Goal: Find specific page/section: Find specific page/section

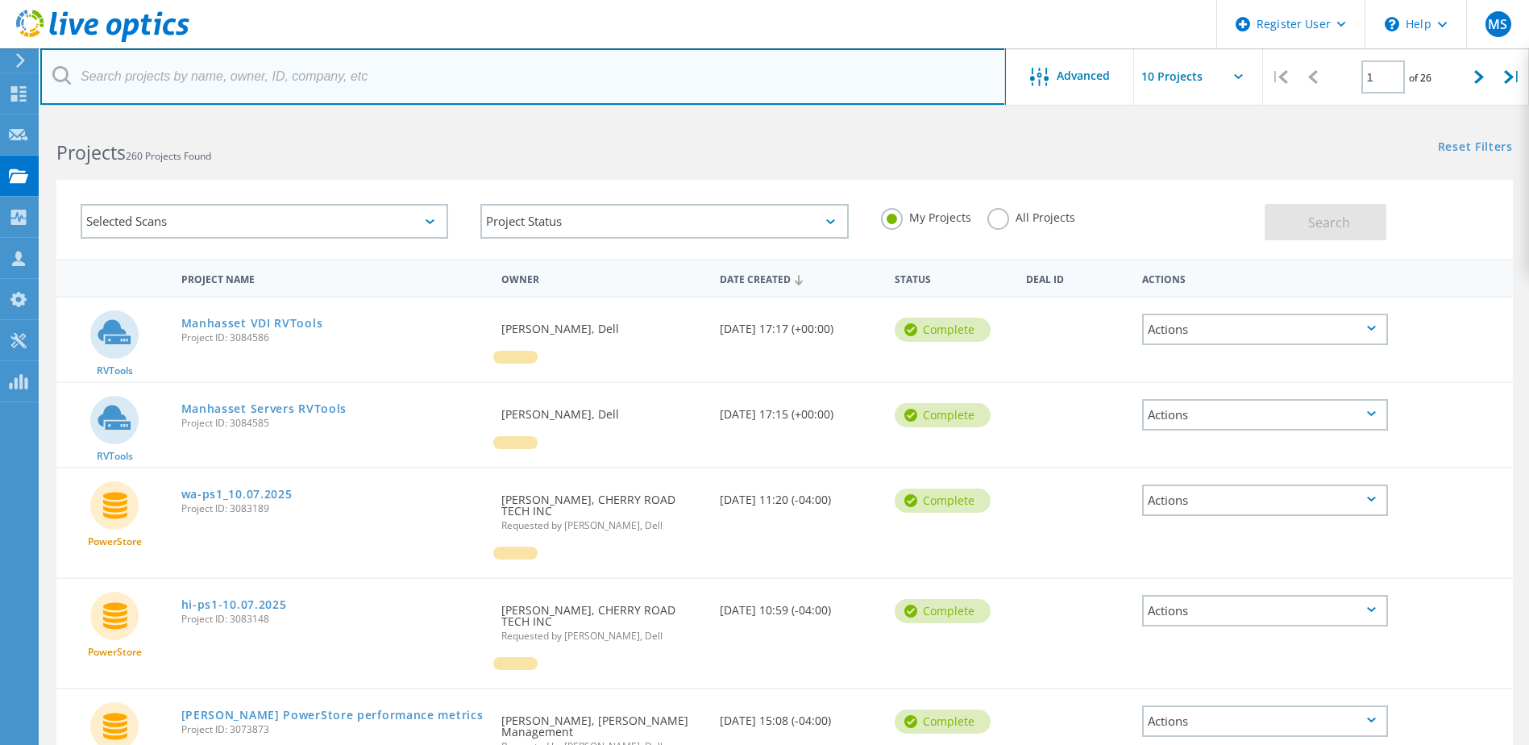
click at [298, 90] on input "text" at bounding box center [523, 76] width 966 height 56
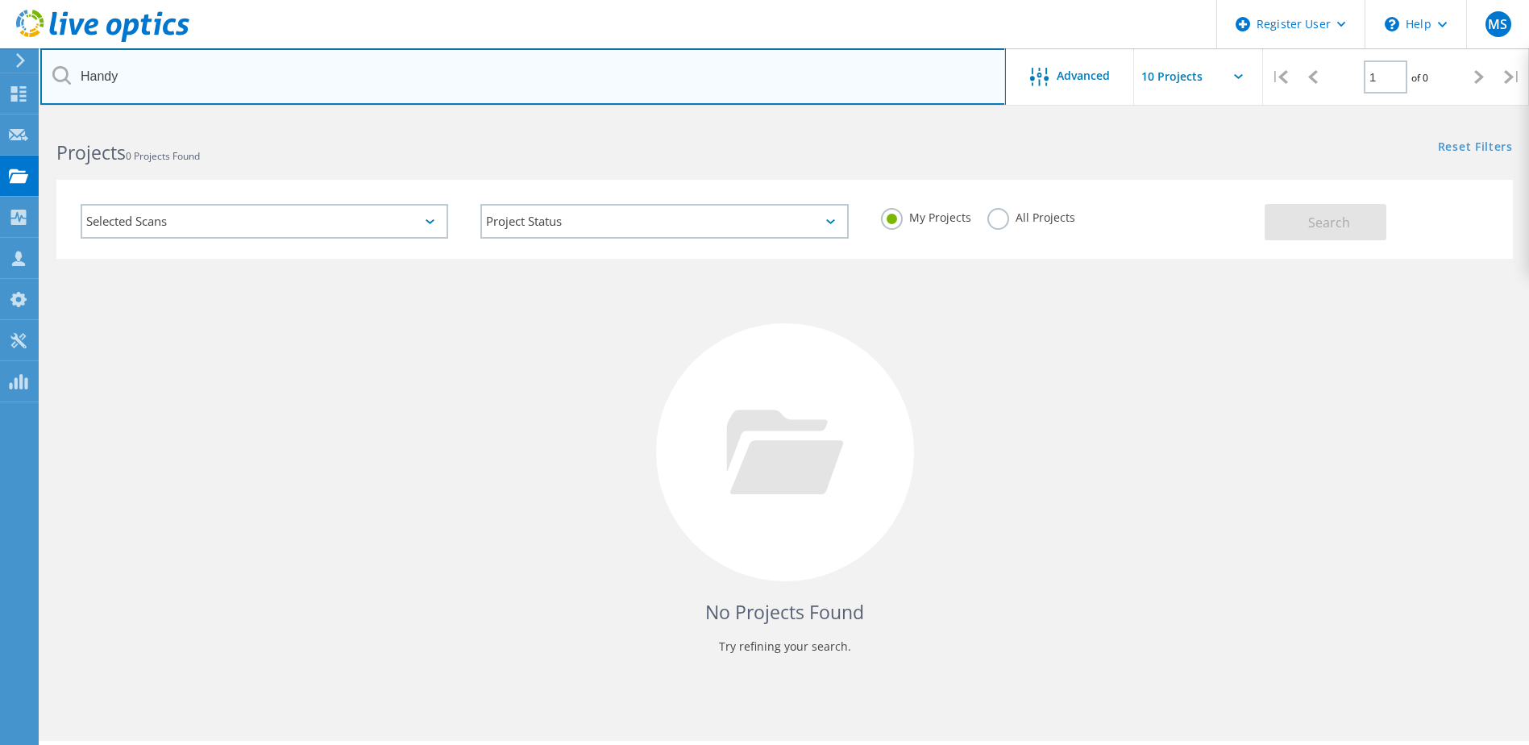
drag, startPoint x: 284, startPoint y: 64, endPoint x: -29, endPoint y: 64, distance: 312.7
click at [0, 64] on html "Register User \n Help Explore Helpful Articles Contact Support MS Dell User [PE…" at bounding box center [764, 394] width 1529 height 789
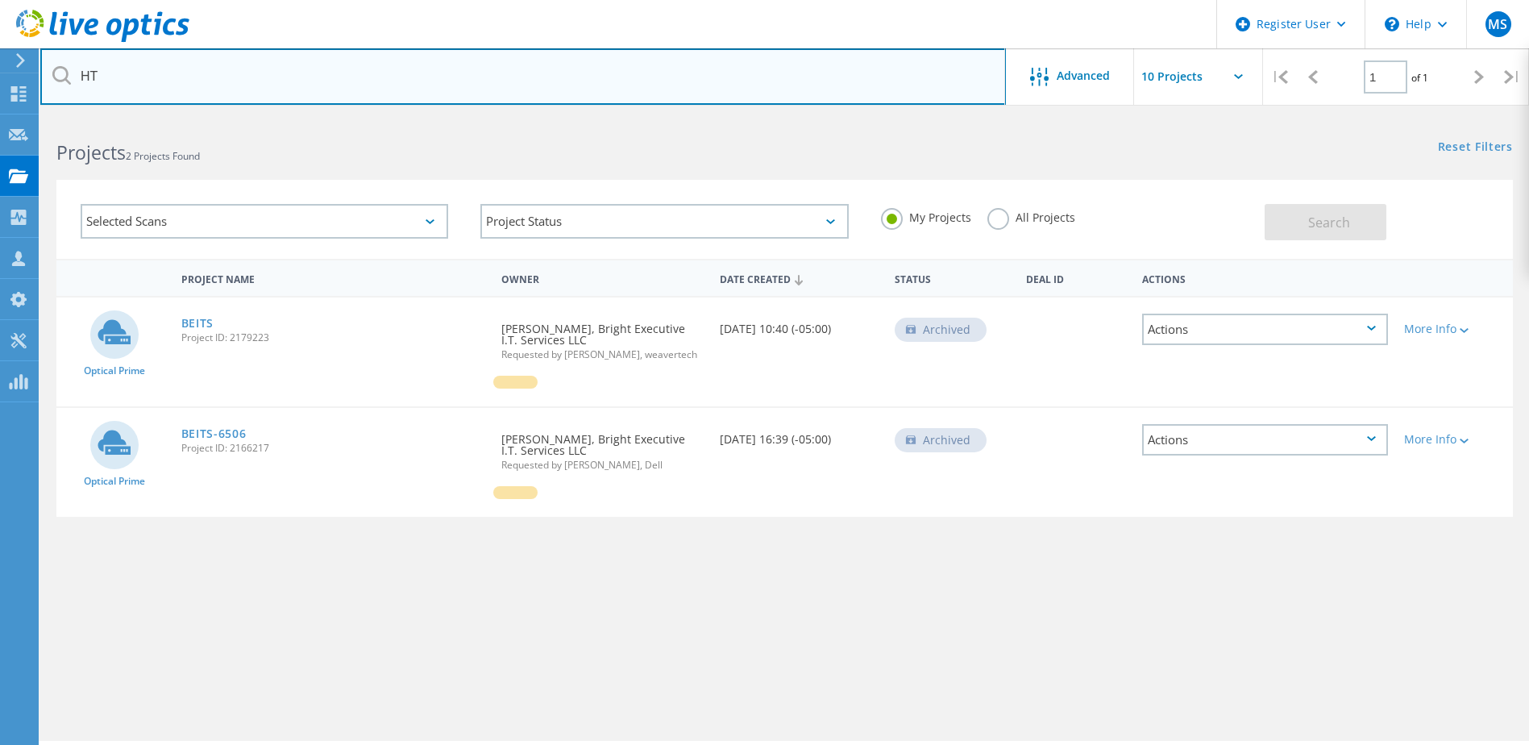
drag, startPoint x: 180, startPoint y: 73, endPoint x: 58, endPoint y: 73, distance: 121.7
click at [58, 73] on div "HT" at bounding box center [522, 76] width 965 height 56
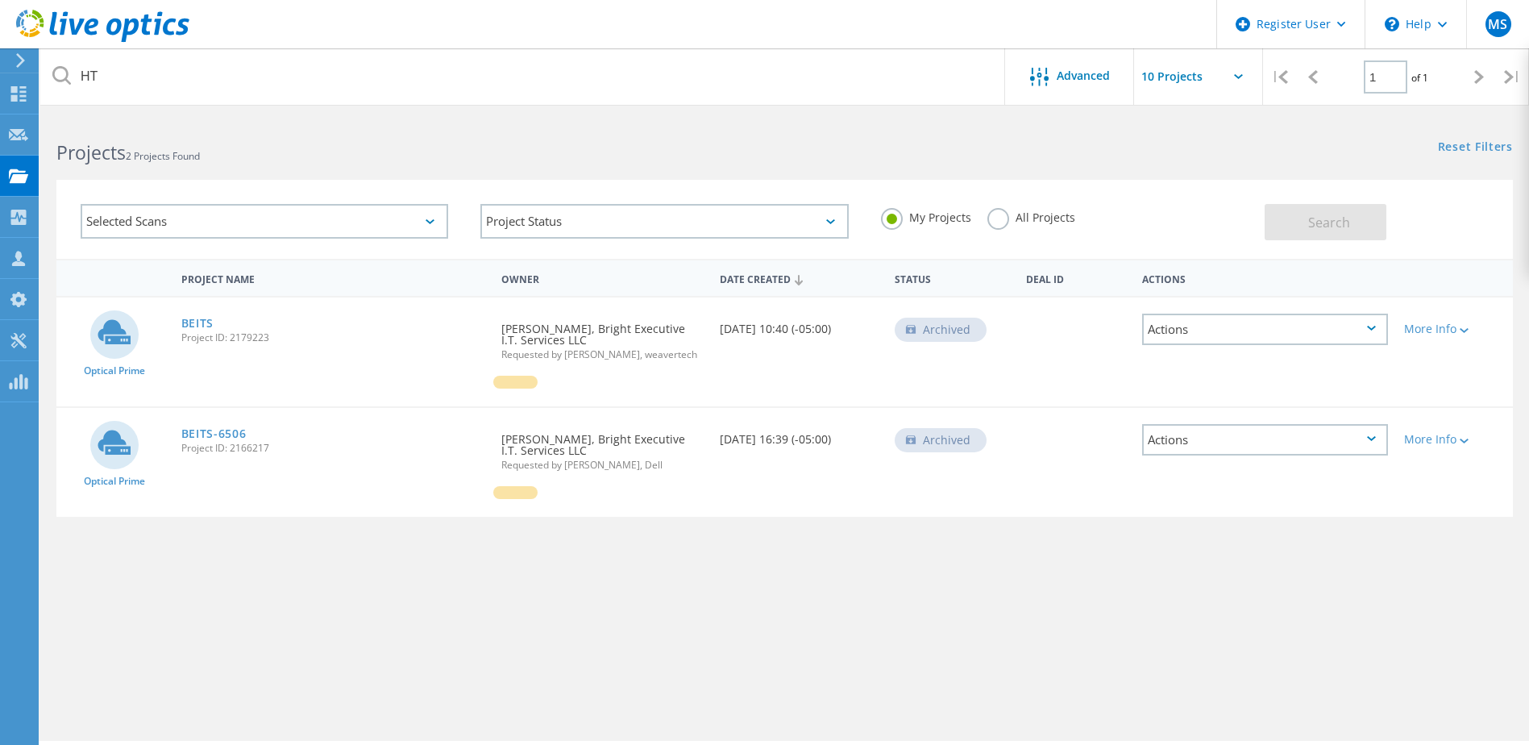
click at [1004, 222] on label "All Projects" at bounding box center [1031, 215] width 88 height 15
click at [0, 0] on input "All Projects" at bounding box center [0, 0] width 0 height 0
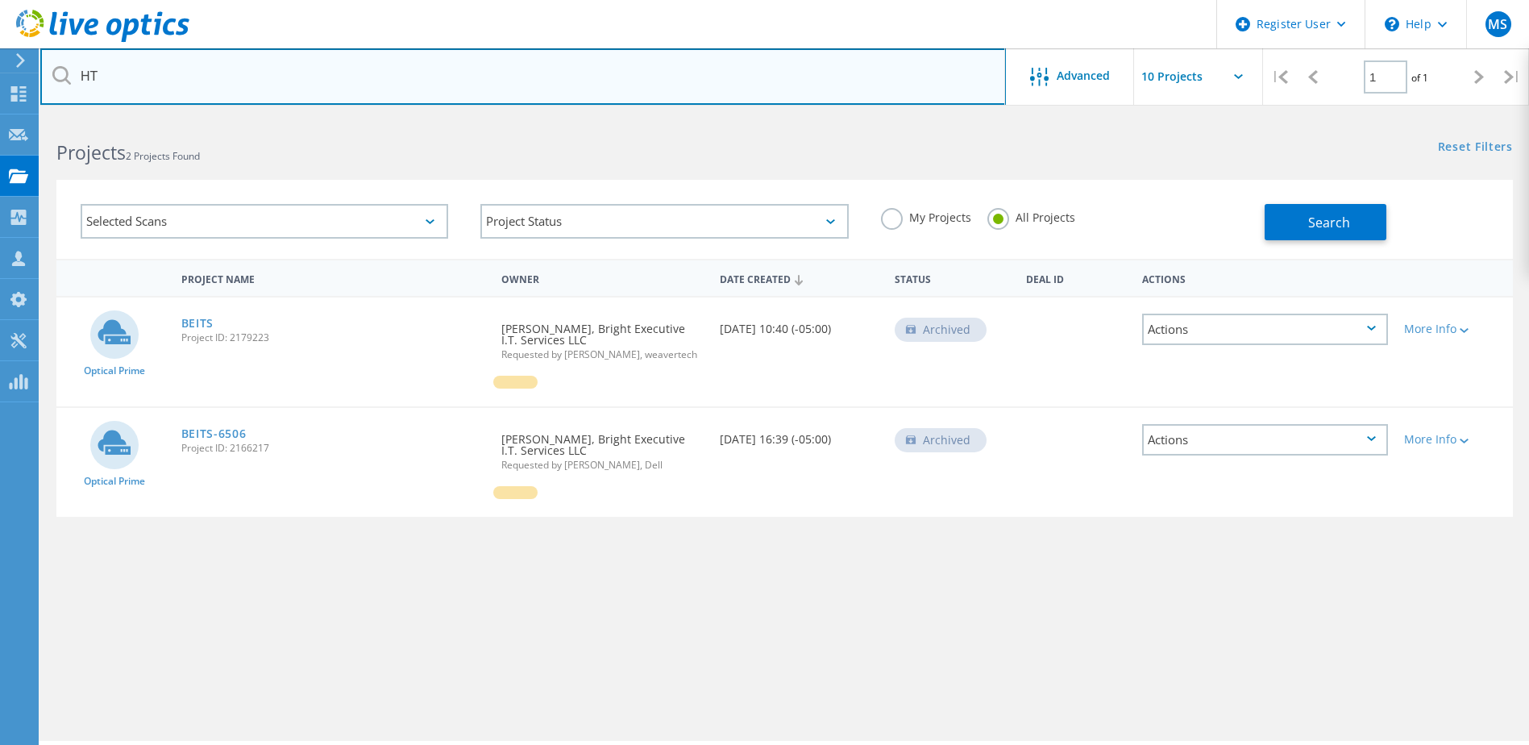
drag, startPoint x: 160, startPoint y: 91, endPoint x: -29, endPoint y: 82, distance: 188.8
click at [0, 82] on html "Register User \n Help Explore Helpful Articles Contact Support MS Dell User [PE…" at bounding box center [764, 394] width 1529 height 789
type input "h"
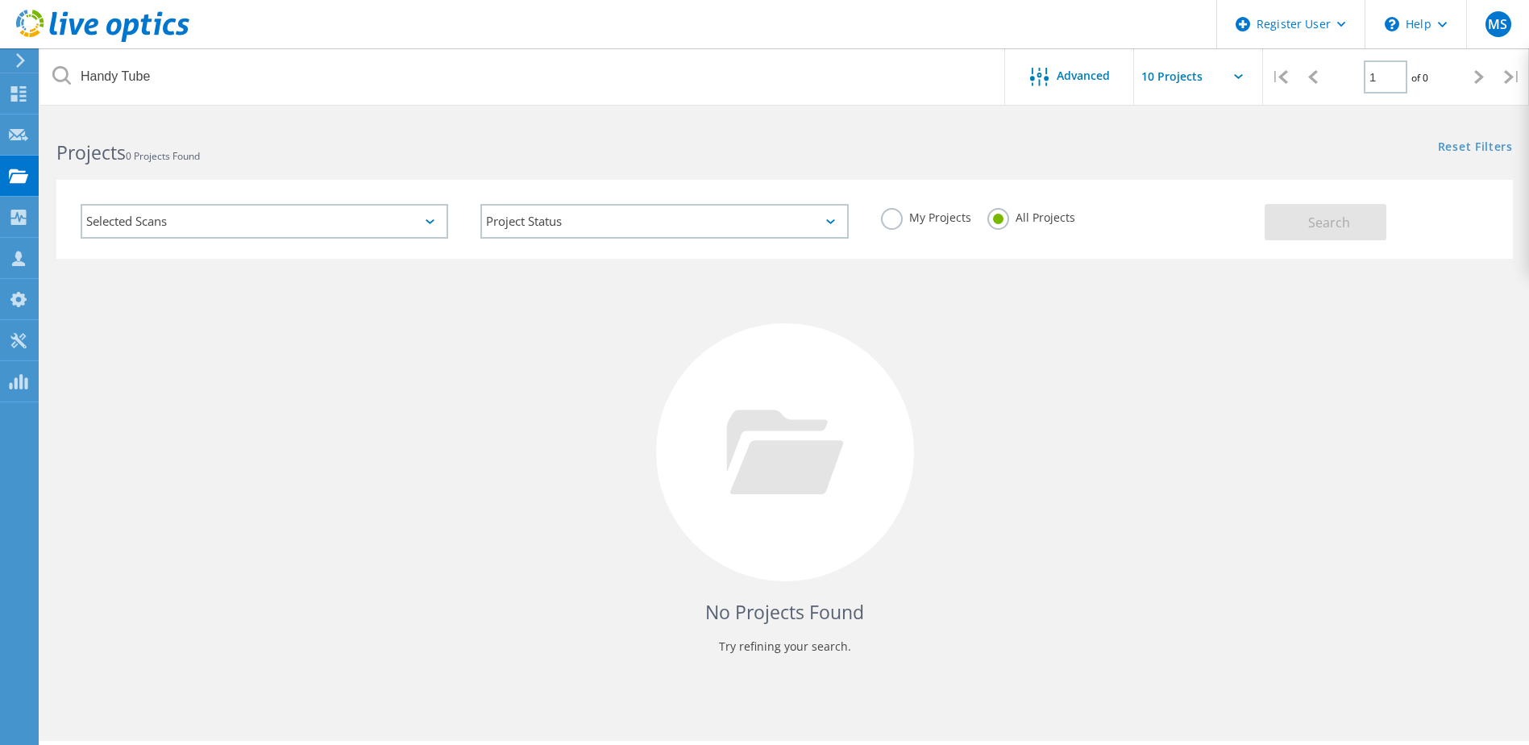
click at [176, 227] on div "Selected Scans" at bounding box center [265, 221] width 368 height 35
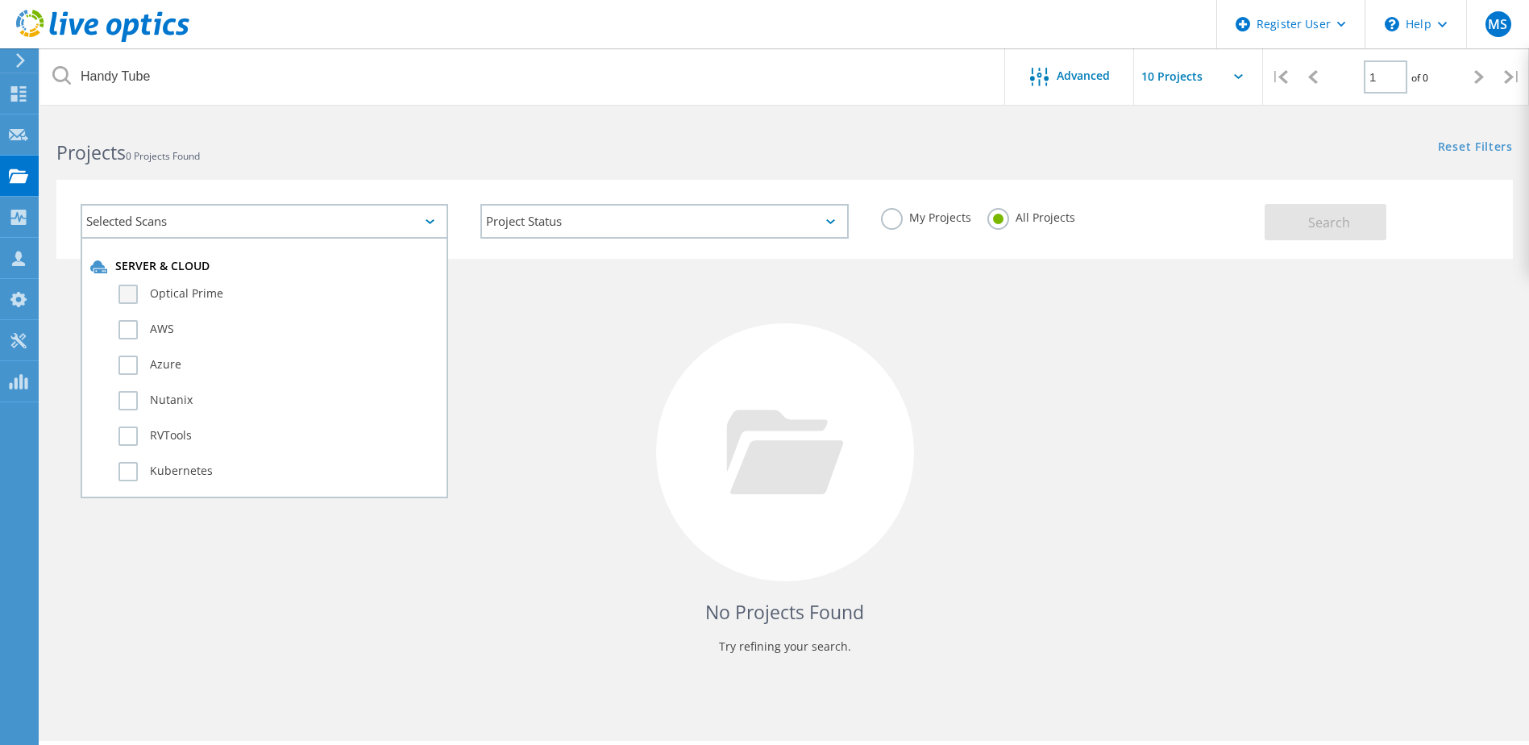
click at [163, 291] on label "Optical Prime" at bounding box center [278, 294] width 320 height 19
click at [0, 0] on input "Optical Prime" at bounding box center [0, 0] width 0 height 0
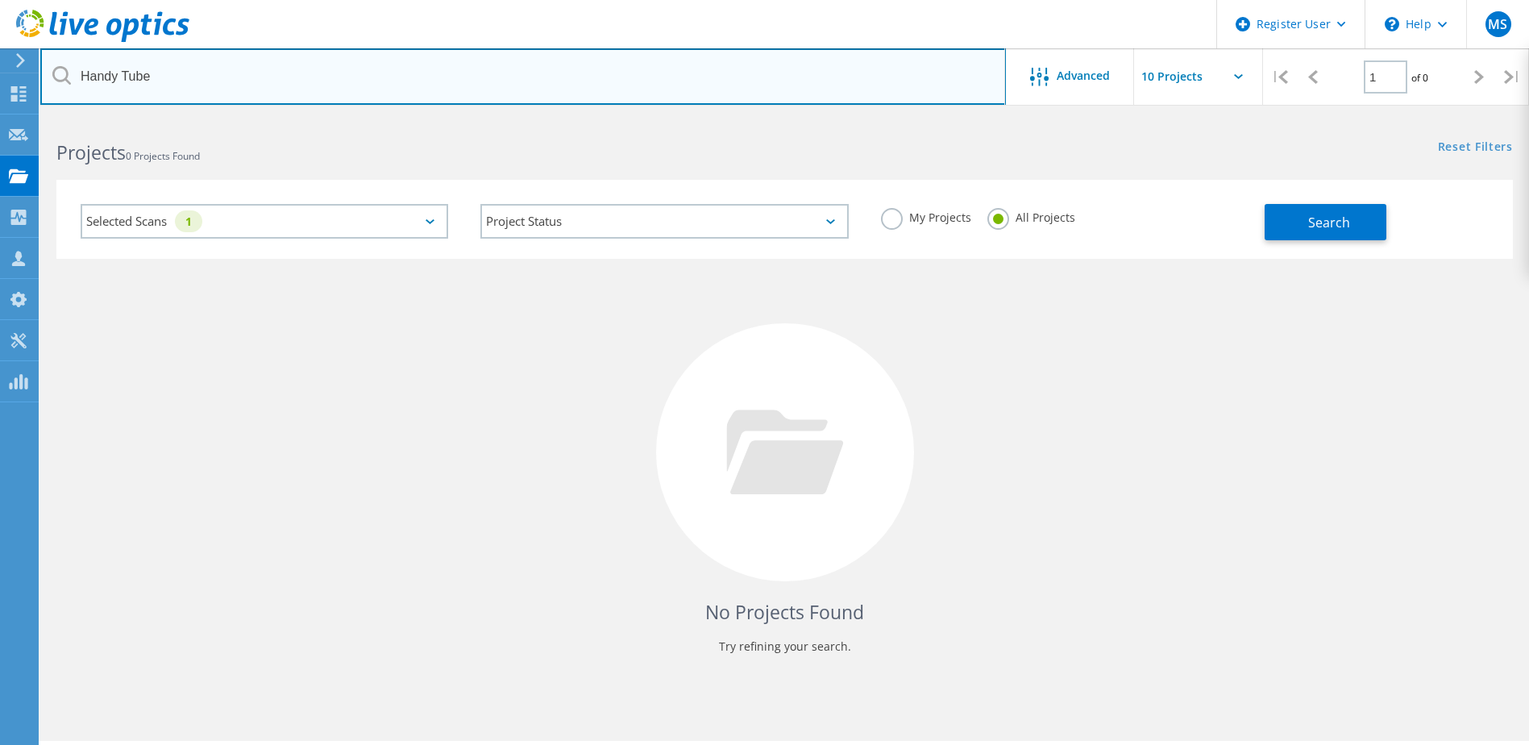
drag, startPoint x: 193, startPoint y: 87, endPoint x: 79, endPoint y: 85, distance: 113.7
click at [79, 85] on input "Handy Tube" at bounding box center [523, 76] width 966 height 56
click at [186, 82] on input "Handy Tube" at bounding box center [523, 76] width 966 height 56
type input "HandyTube"
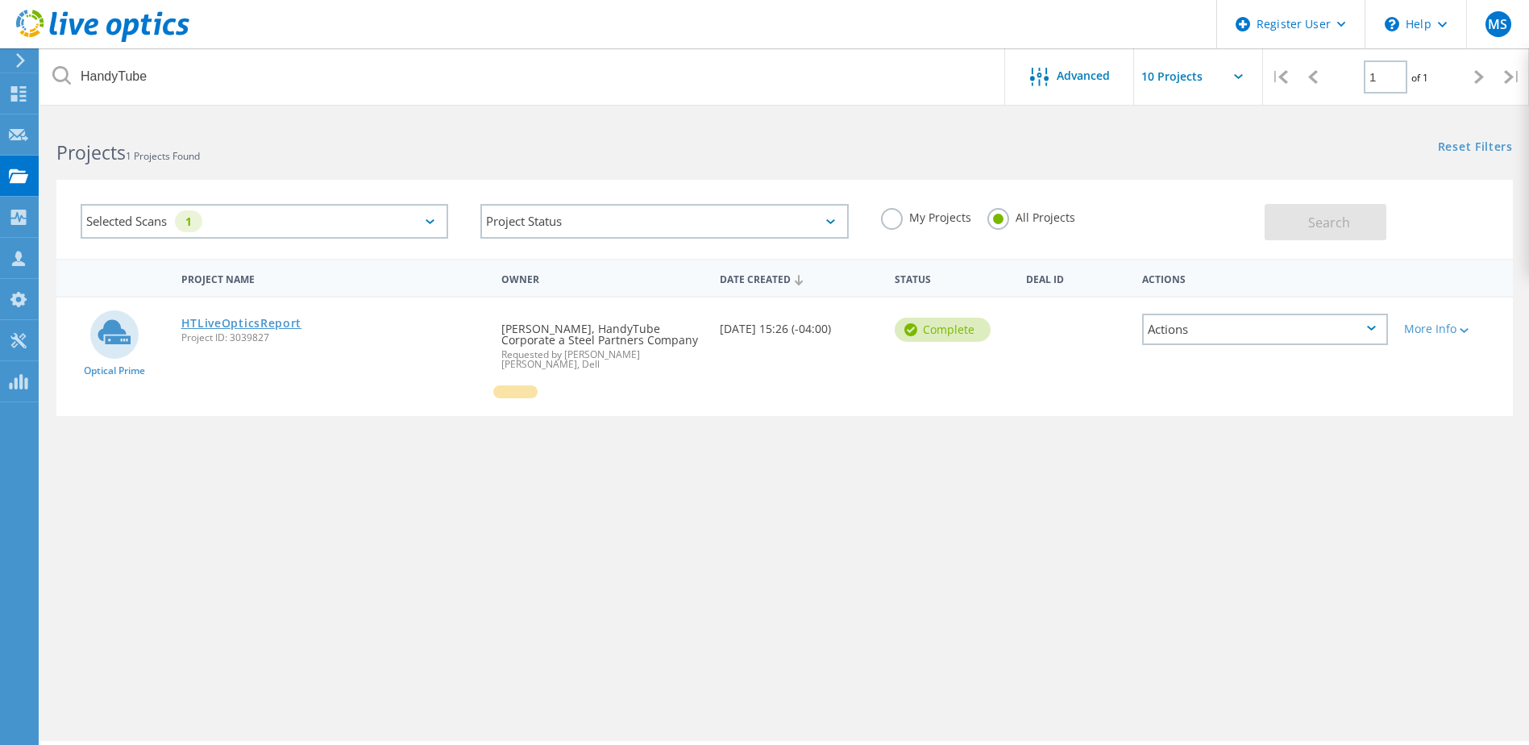
click at [274, 323] on link "HTLiveOpticsReport" at bounding box center [241, 323] width 121 height 11
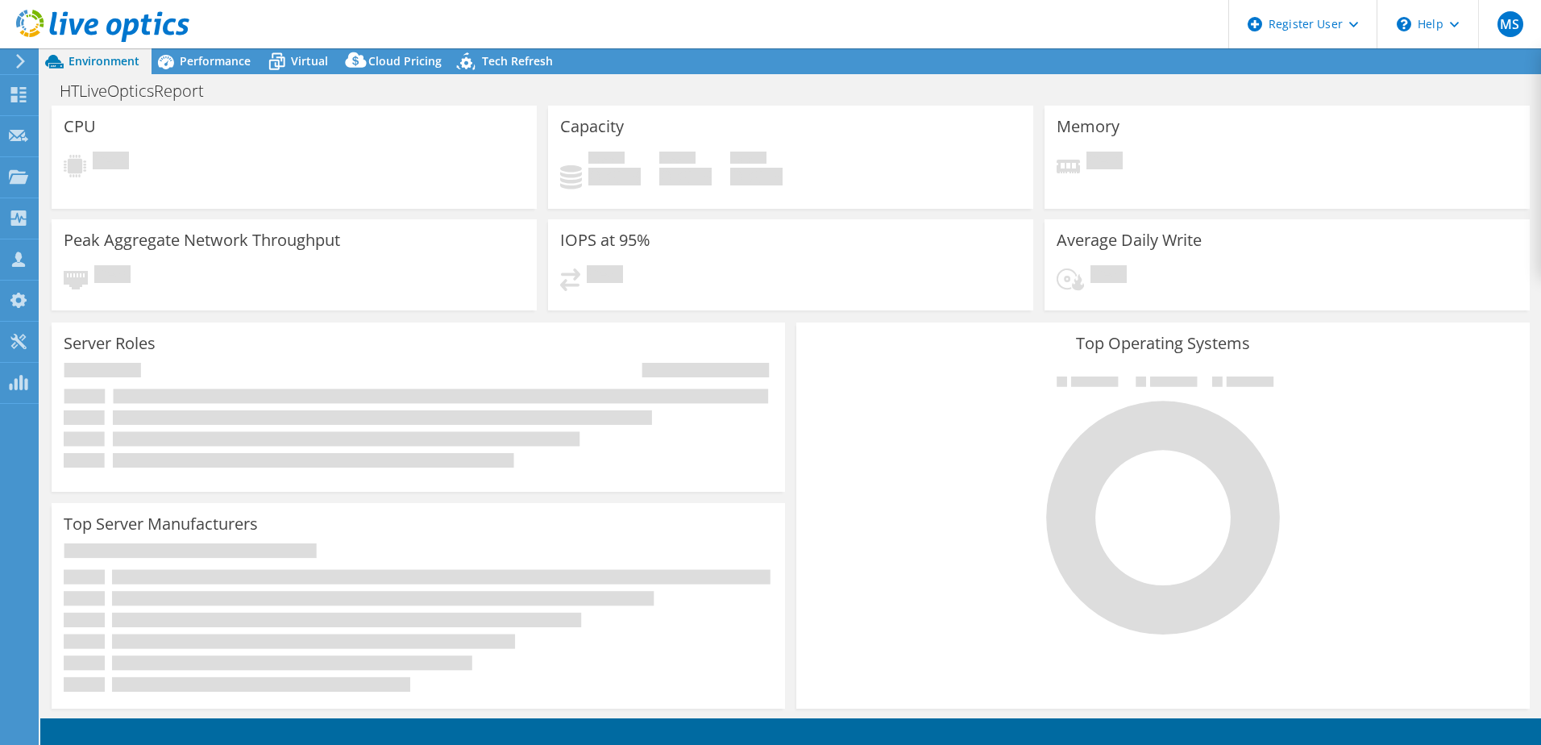
select select "USD"
